Goal: Transaction & Acquisition: Purchase product/service

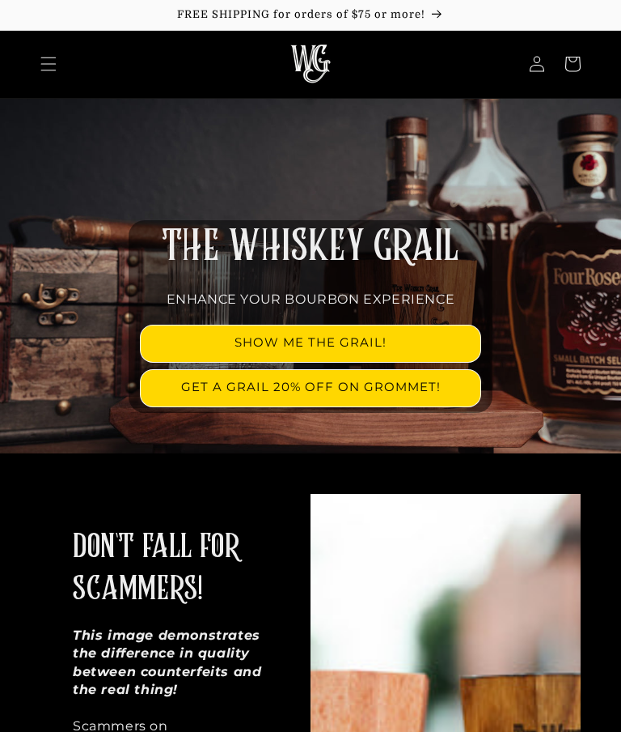
click at [431, 345] on link "SHOW ME THE GRAIL!" at bounding box center [311, 343] width 340 height 36
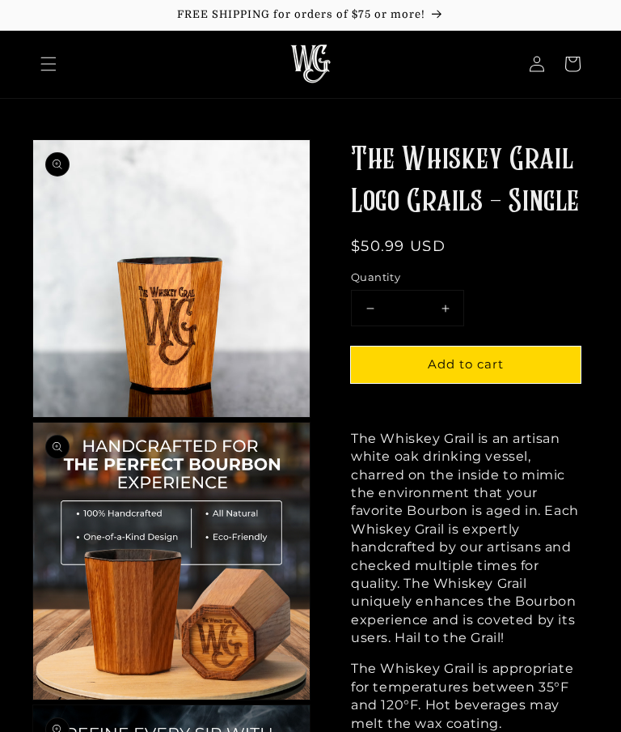
click at [47, 64] on icon "Menu" at bounding box center [48, 64] width 15 height 14
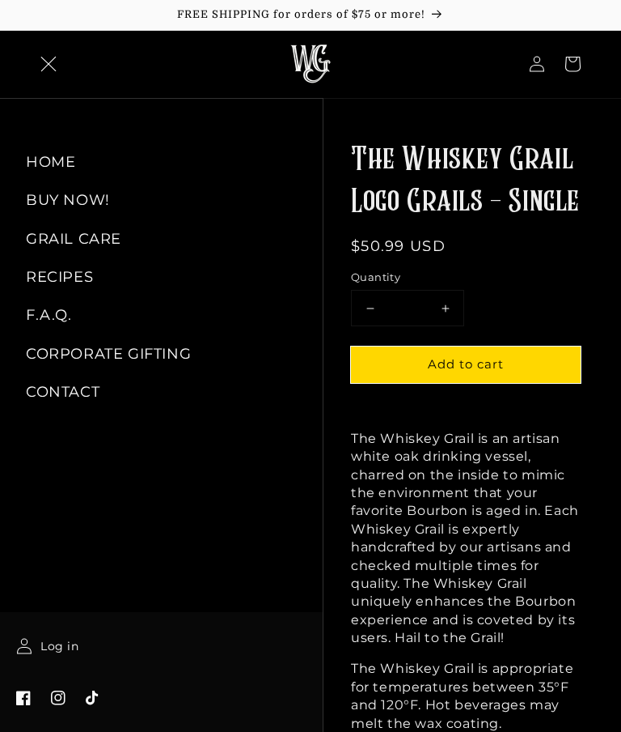
click at [49, 152] on link "HOME" at bounding box center [161, 162] width 323 height 36
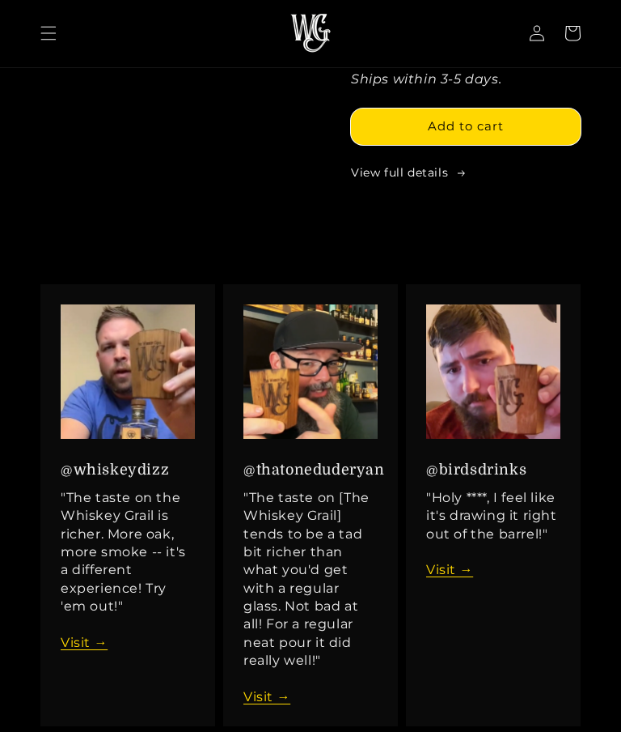
scroll to position [2301, 0]
